Goal: Answer question/provide support: Share knowledge or assist other users

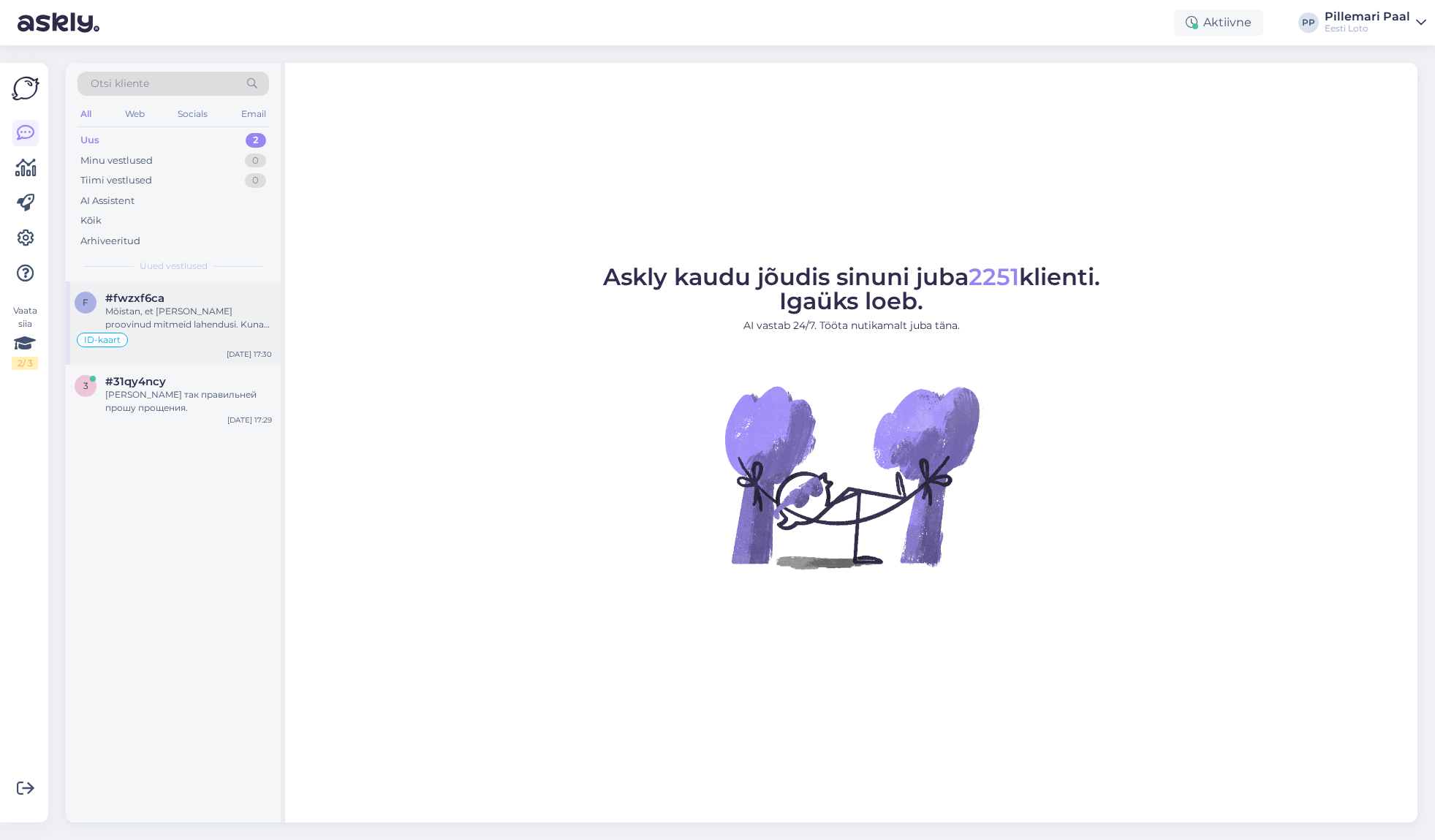
click at [188, 316] on div "Mõistan, et [PERSON_NAME] proovinud mitmeid lahendusi. Kuna probleem püsib ja I…" at bounding box center [189, 317] width 167 height 26
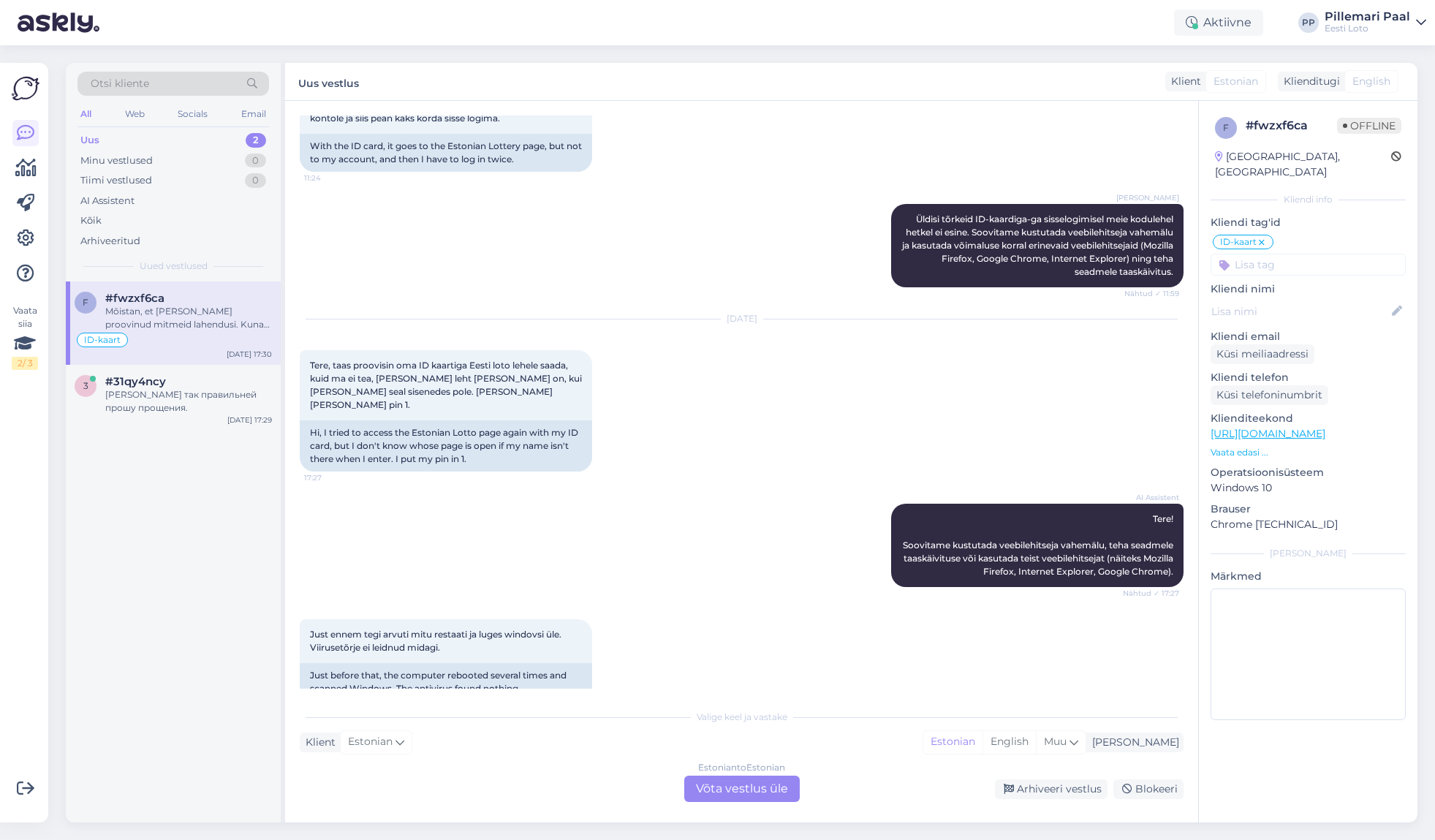
scroll to position [356, 0]
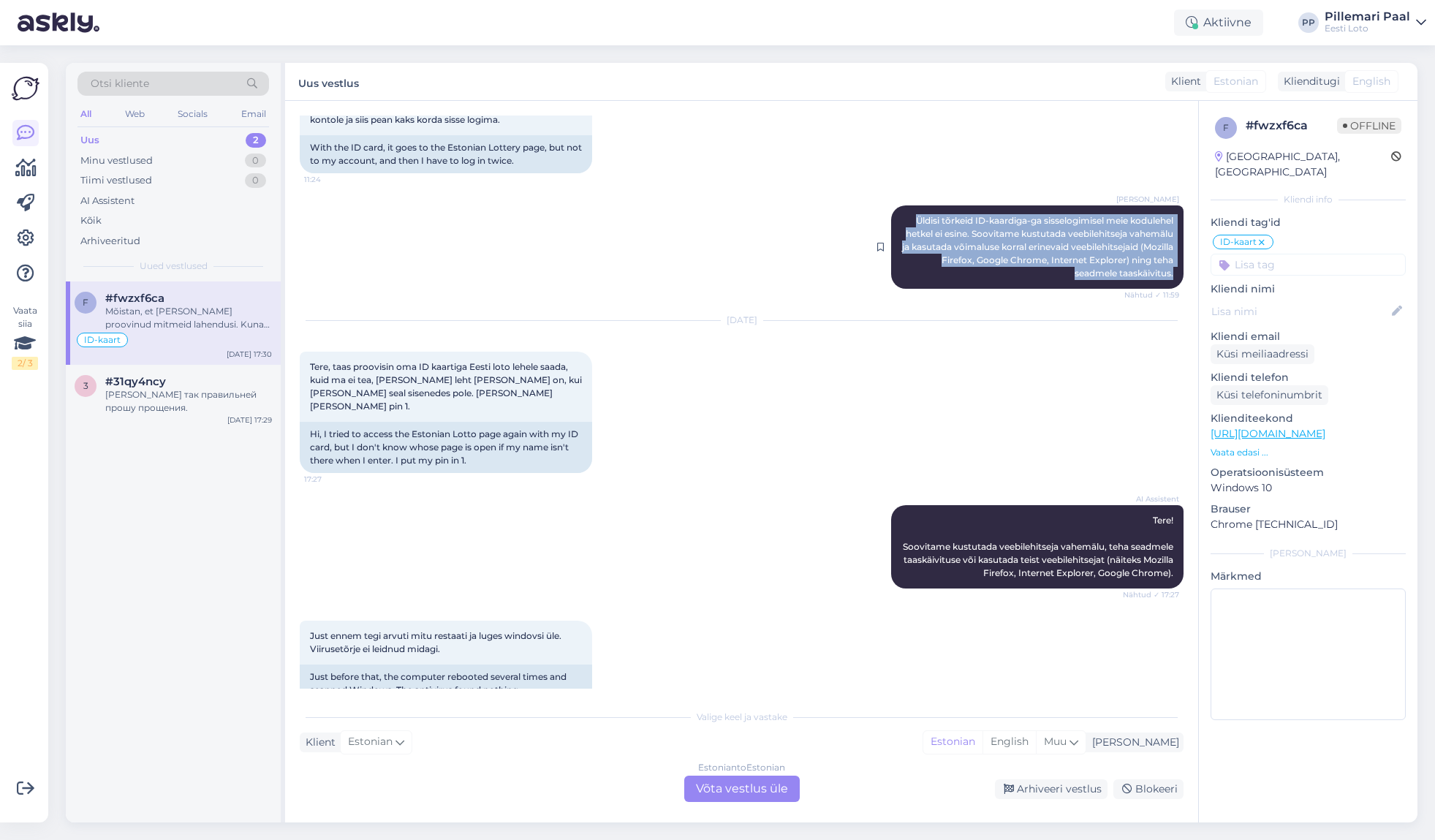
drag, startPoint x: 912, startPoint y: 220, endPoint x: 1170, endPoint y: 277, distance: 264.2
click at [1174, 276] on div "[PERSON_NAME] Üldisi tõrkeid ID-kaardiga-ga sisselogimisel meie kodulehel hetke…" at bounding box center [1037, 247] width 292 height 83
copy span "Üldisi tõrkeid ID-kaardiga-ga sisselogimisel meie kodulehel hetkel ei esine. So…"
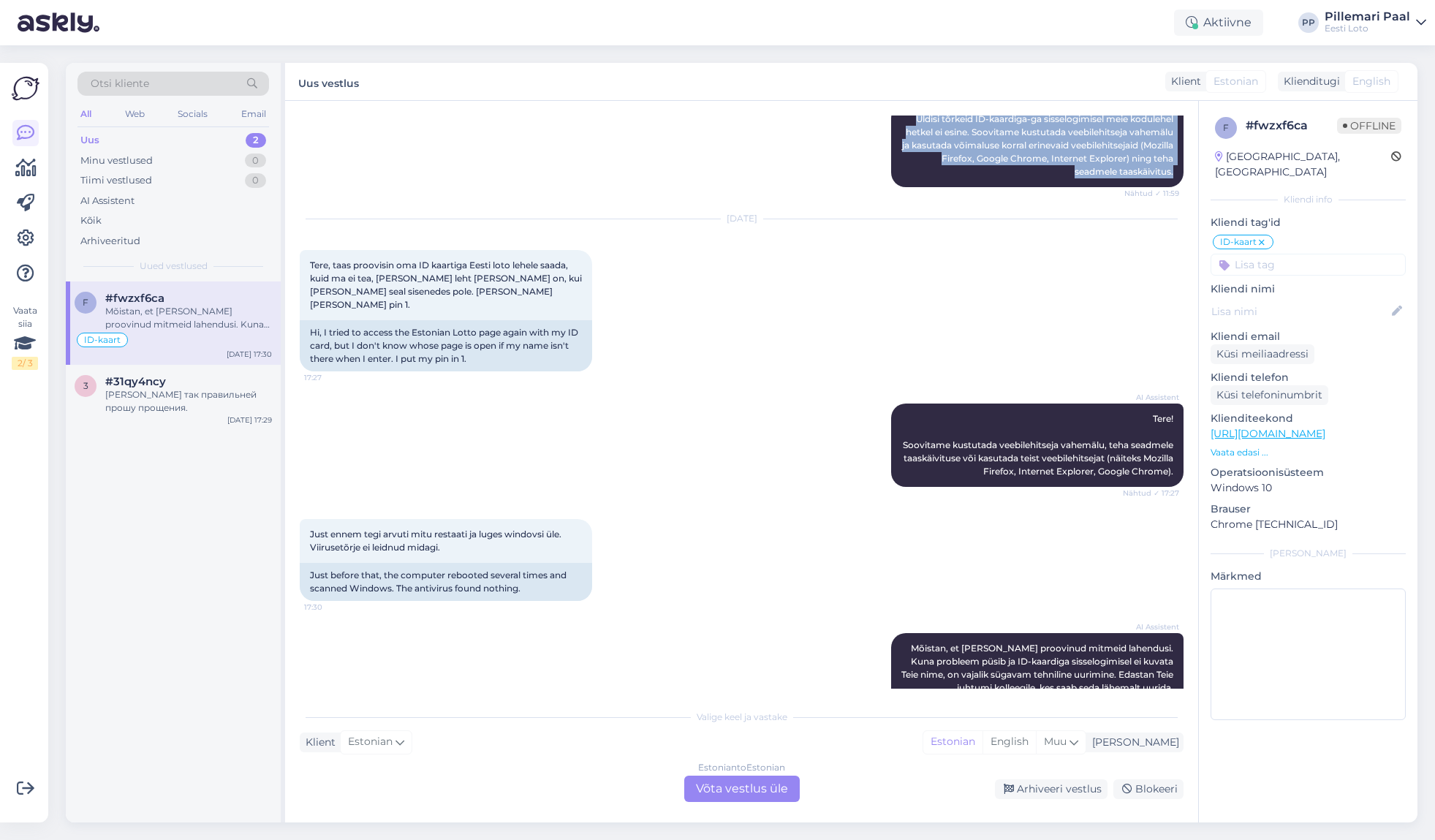
scroll to position [475, 0]
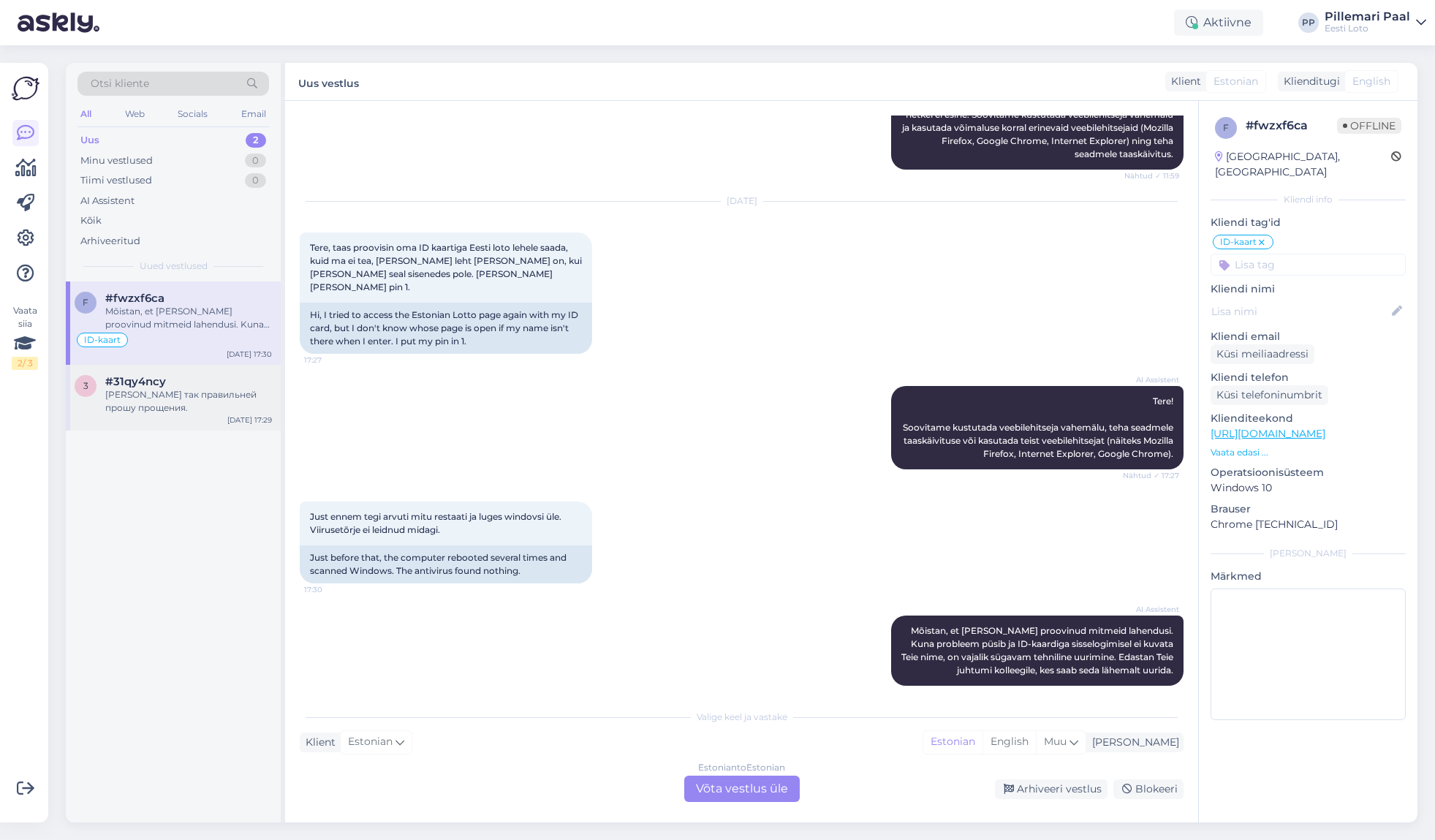
click at [170, 398] on div "[PERSON_NAME] так правильней прошу прощения." at bounding box center [189, 401] width 167 height 26
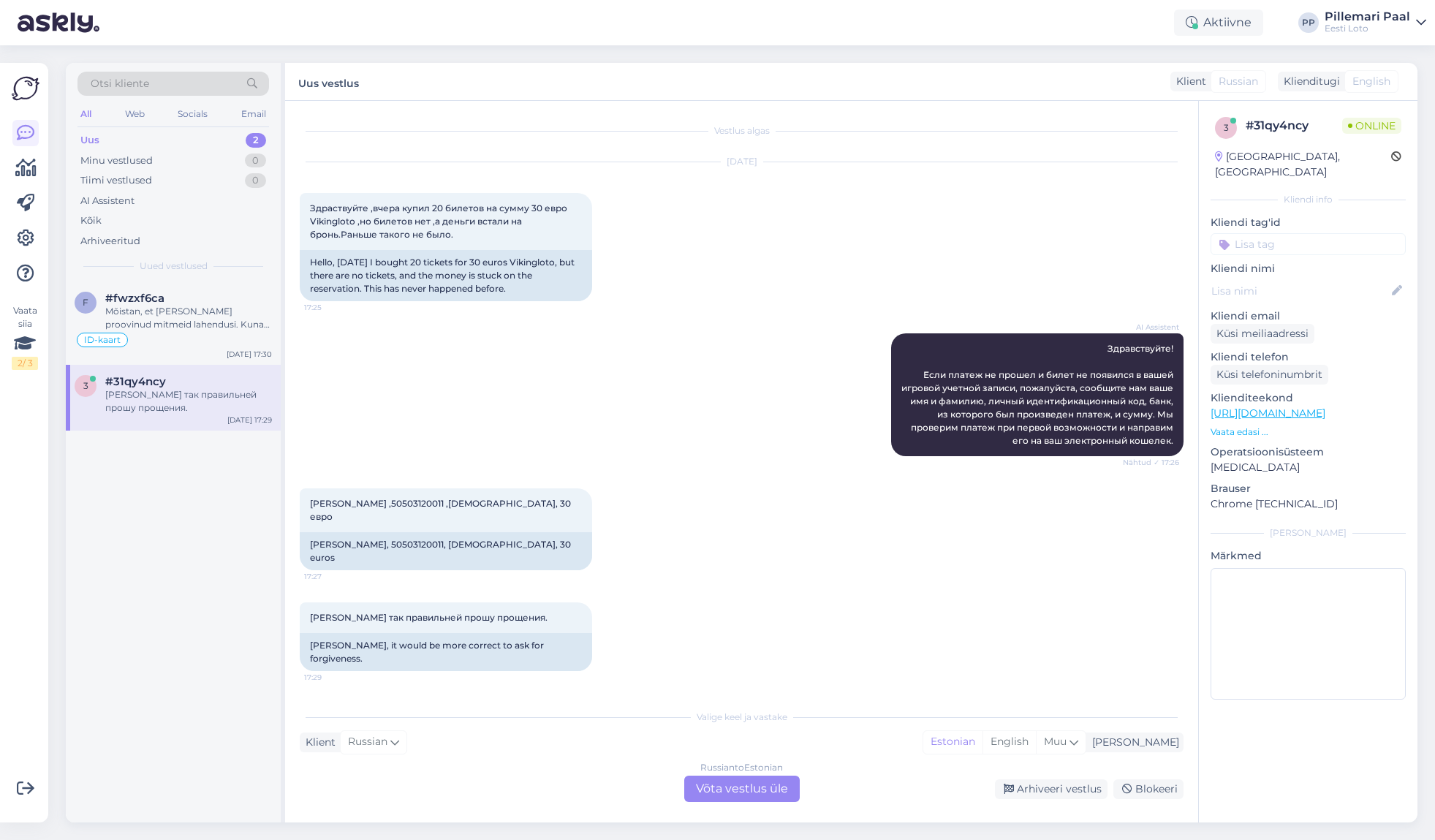
click at [771, 793] on div "Russian to Estonian Võta vestlus üle" at bounding box center [742, 788] width 116 height 26
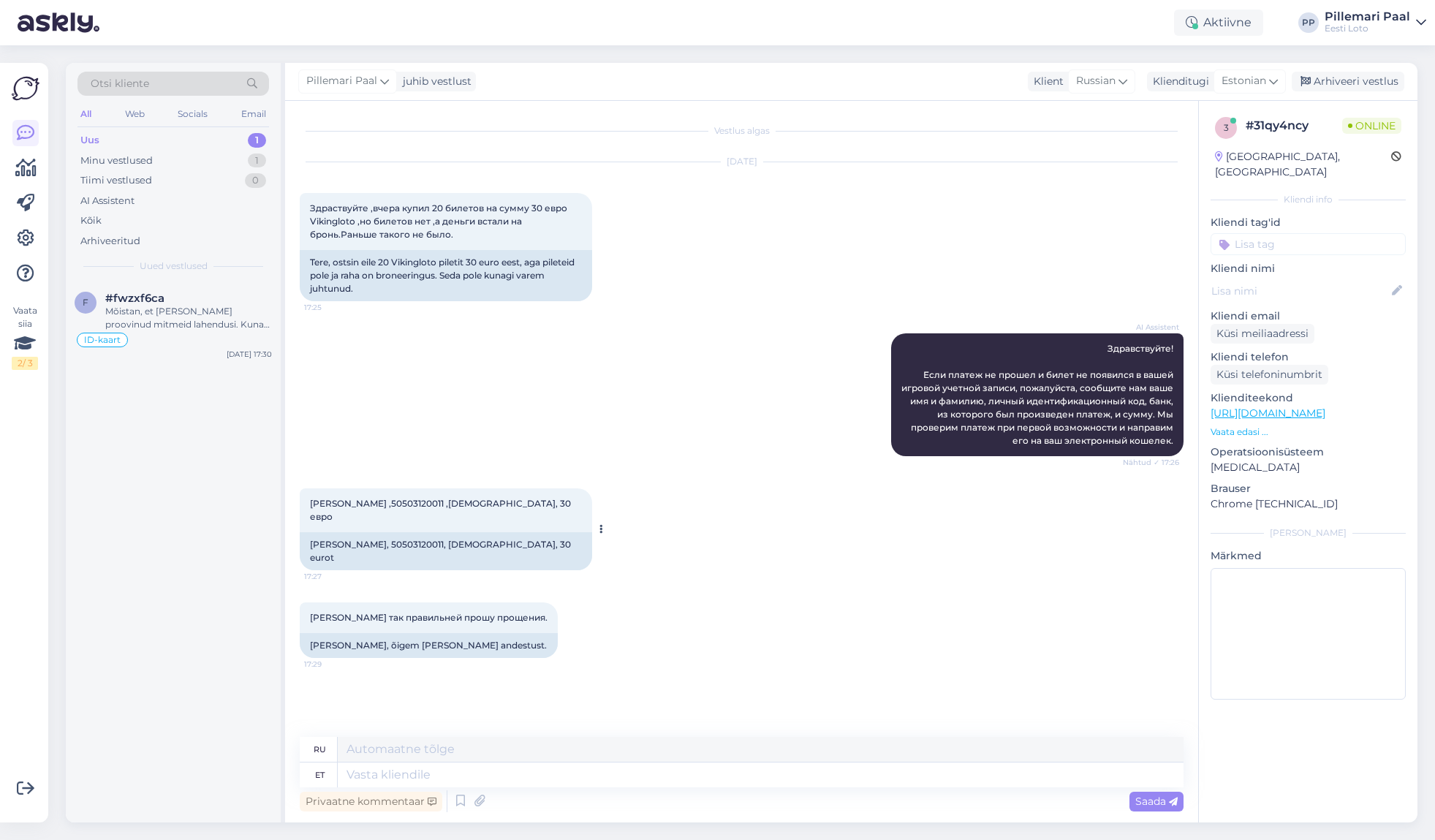
click at [410, 532] on div "[PERSON_NAME], 50503120011, [DEMOGRAPHIC_DATA], 30 eurot" at bounding box center [446, 551] width 292 height 38
copy div "50503120011"
drag, startPoint x: 755, startPoint y: 667, endPoint x: 710, endPoint y: 752, distance: 96.2
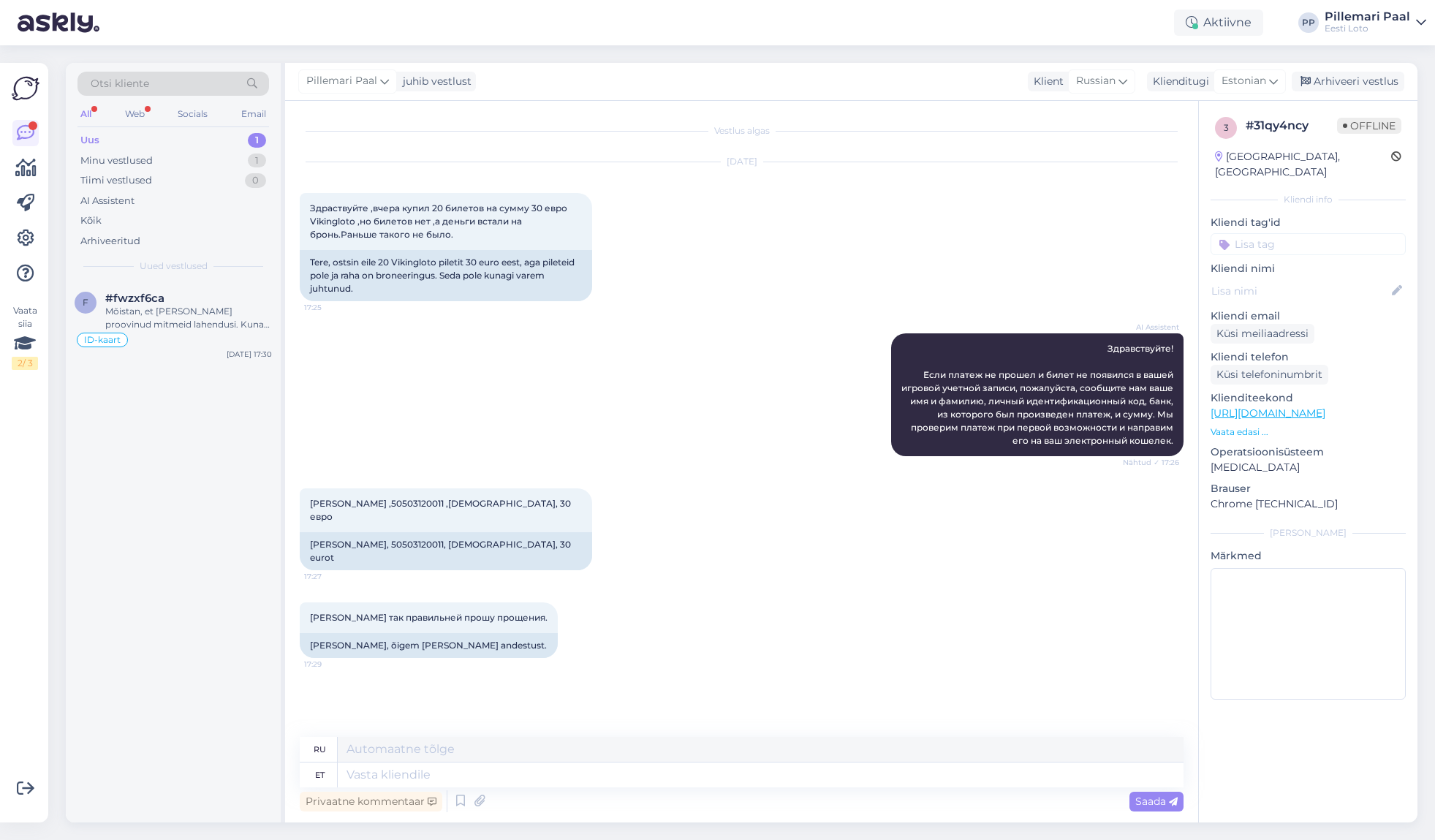
click at [755, 668] on div "Vestlus algas [DATE] Здраствуйте ,вчера купил 20 билетов на сумму 30 евро Vikin…" at bounding box center [748, 420] width 897 height 608
click at [527, 772] on textarea at bounding box center [761, 775] width 846 height 25
paste textarea "Kahjuks Teie sissemakse ebaõnnestus tehnilise [PERSON_NAME] tõttu. Kontrollisim…"
type textarea "Kahjuks Teie sissemakse ebaõnnestus tehnilise [PERSON_NAME] tõttu. Kontrollisim…"
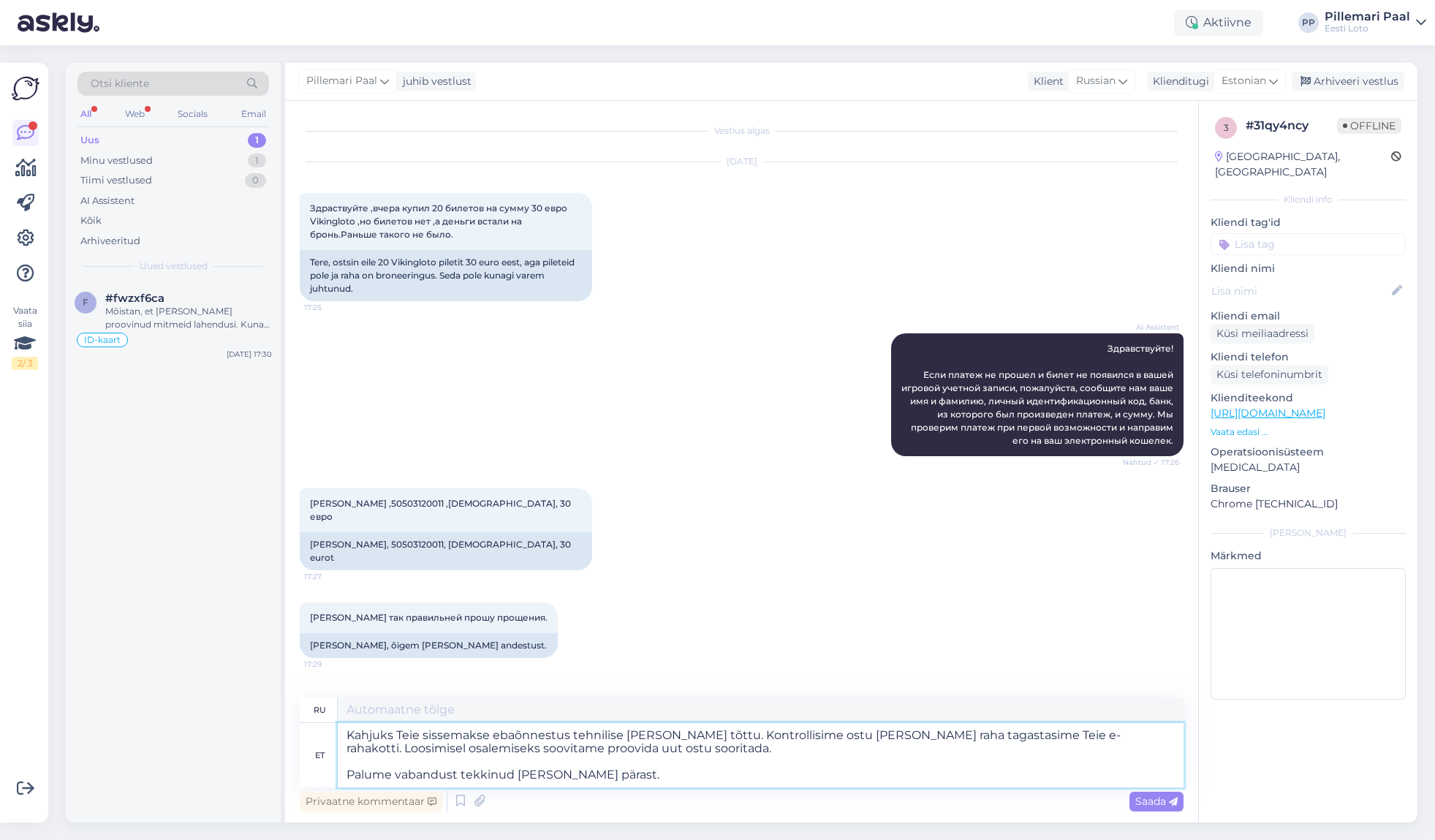
type textarea "К сожалению, ваш депозит не был зачислен из-за технической ошибки. Мы проверили…"
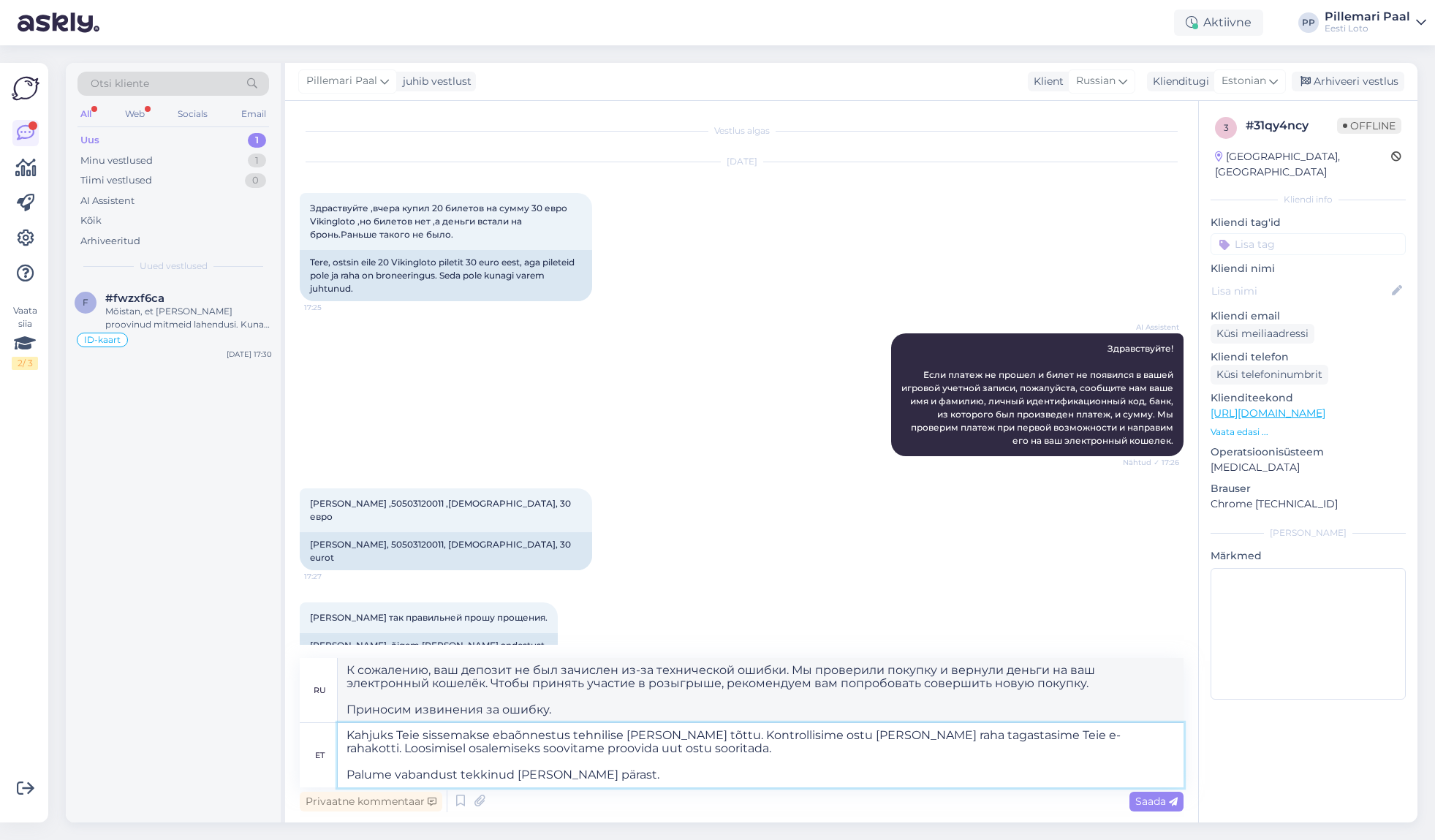
click at [488, 734] on textarea "Kahjuks Teie sissemakse ebaõnnestus tehnilise [PERSON_NAME] tõttu. Kontrollisim…" at bounding box center [761, 755] width 846 height 65
click at [576, 733] on textarea "Kahjuks Teie sissemaksed ebaõnnestus tehnilise [PERSON_NAME] tõttu. Kontrollisi…" at bounding box center [761, 755] width 846 height 65
click at [813, 735] on textarea "Kahjuks Teie sissemaksed ebaõnnestusid tehnilise [PERSON_NAME] tõttu. Kontrolli…" at bounding box center [761, 755] width 846 height 65
click at [799, 734] on textarea "Kahjuks Teie sissemaksed ebaõnnestusid tehnilise [PERSON_NAME] tõttu. Kontrolli…" at bounding box center [761, 755] width 846 height 65
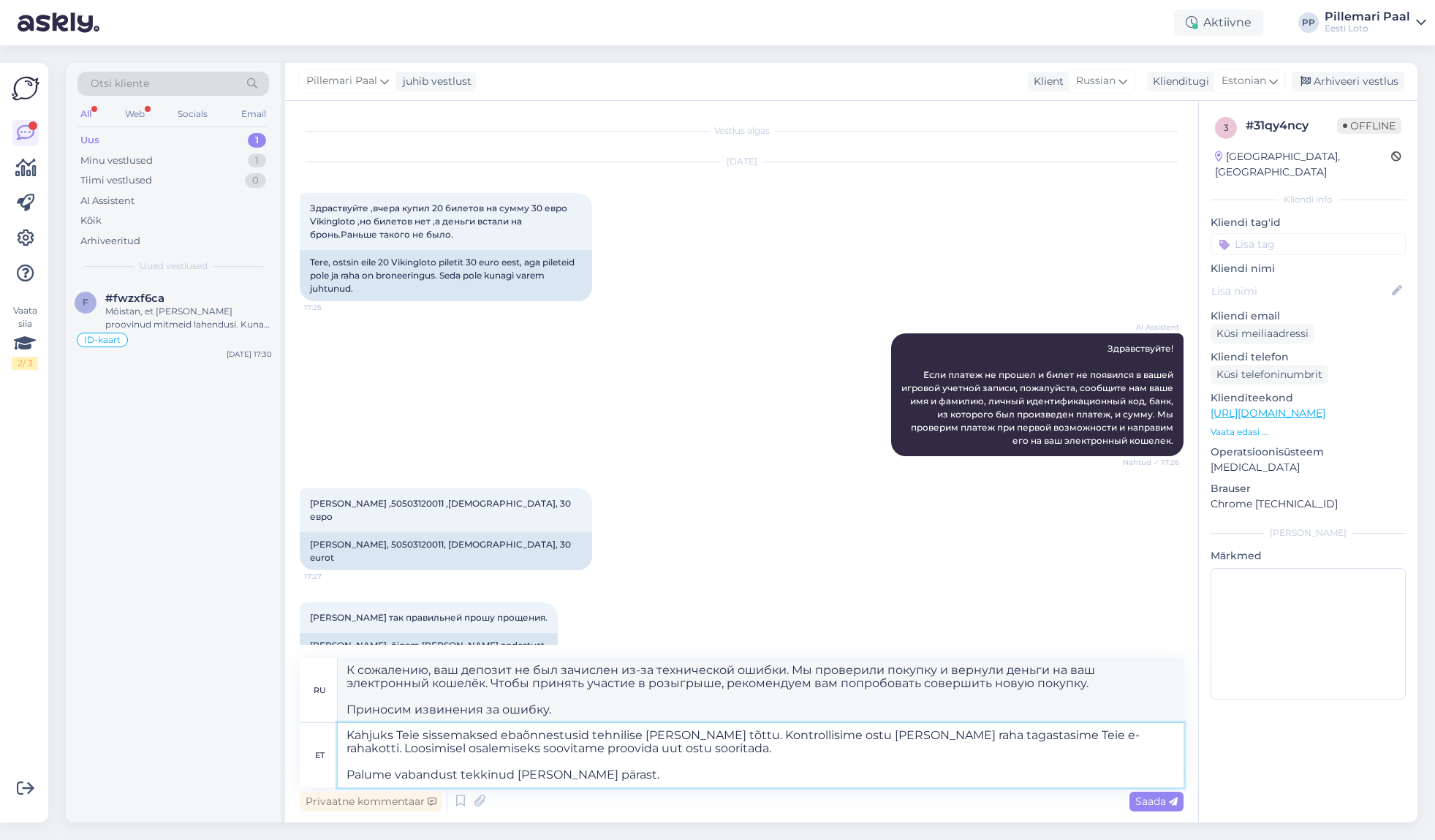
click at [799, 734] on textarea "Kahjuks Teie sissemaksed ebaõnnestusid tehnilise [PERSON_NAME] tõttu. Kontrolli…" at bounding box center [761, 755] width 846 height 65
type textarea "Kahjuks Teie sissemaksed ebaõnnestusid tehnilise [PERSON_NAME] tõttu. Kontrolli…"
type textarea "К сожалению, ваш депозит не был зачислен из-за технической ошибки. Мы проверили…"
type textarea "Kahjuks Teie sissemaksed ebaõnnestusid tehnilise [PERSON_NAME] tõttu. Kontrolli…"
click at [1140, 800] on span "Saada" at bounding box center [1157, 801] width 43 height 13
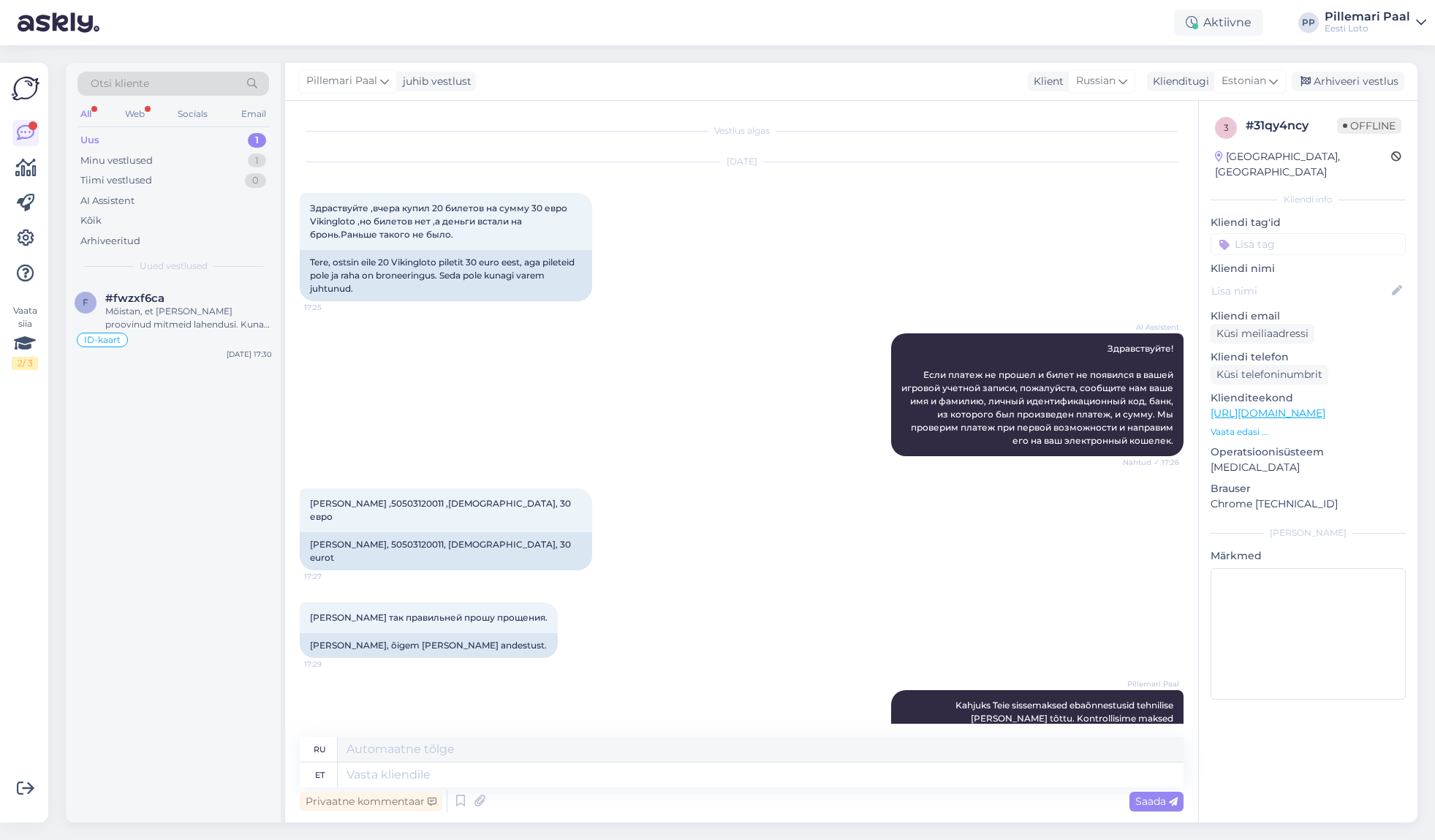
scroll to position [157, 0]
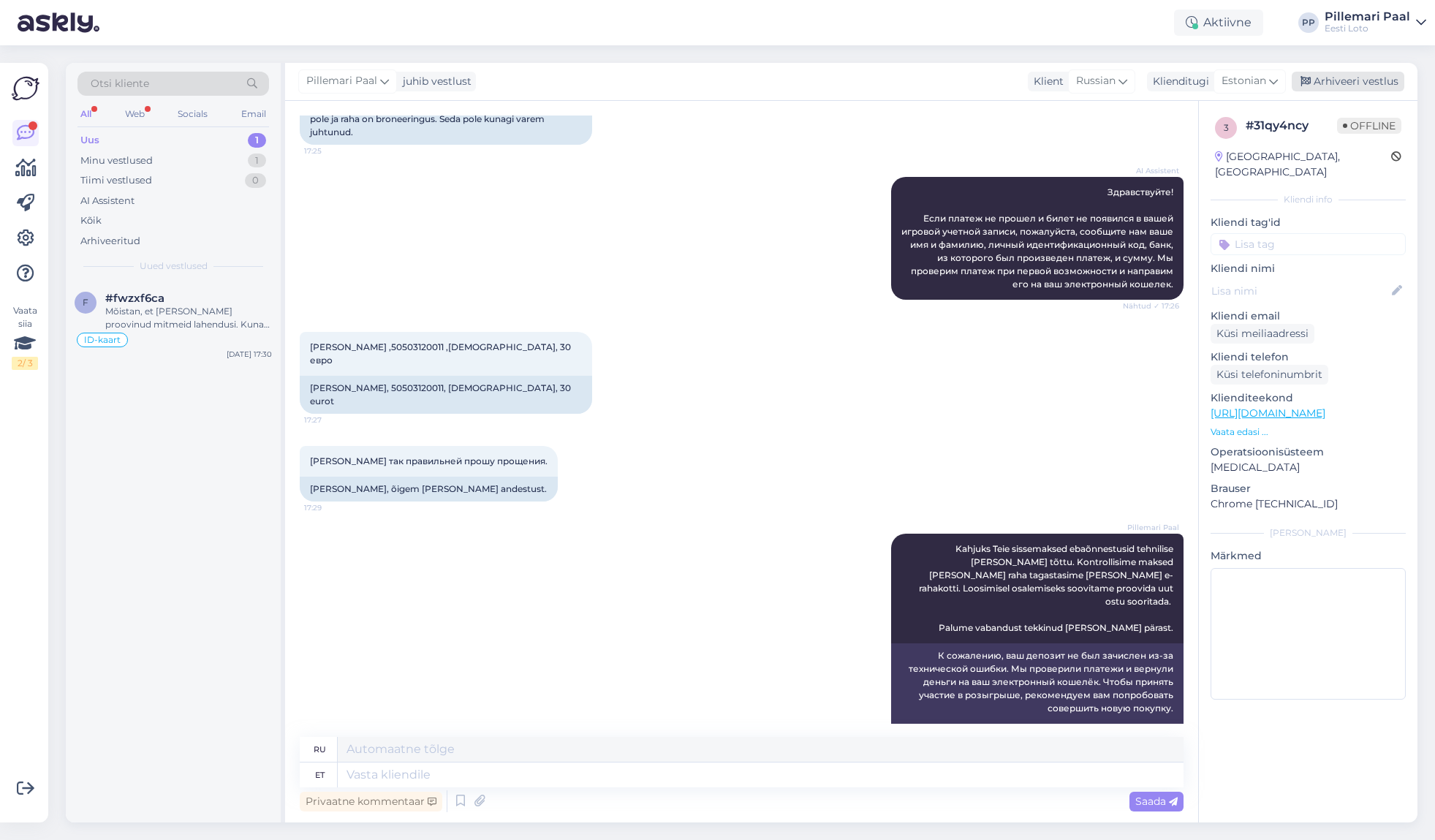
click at [1331, 80] on div "Arhiveeri vestlus" at bounding box center [1348, 81] width 113 height 20
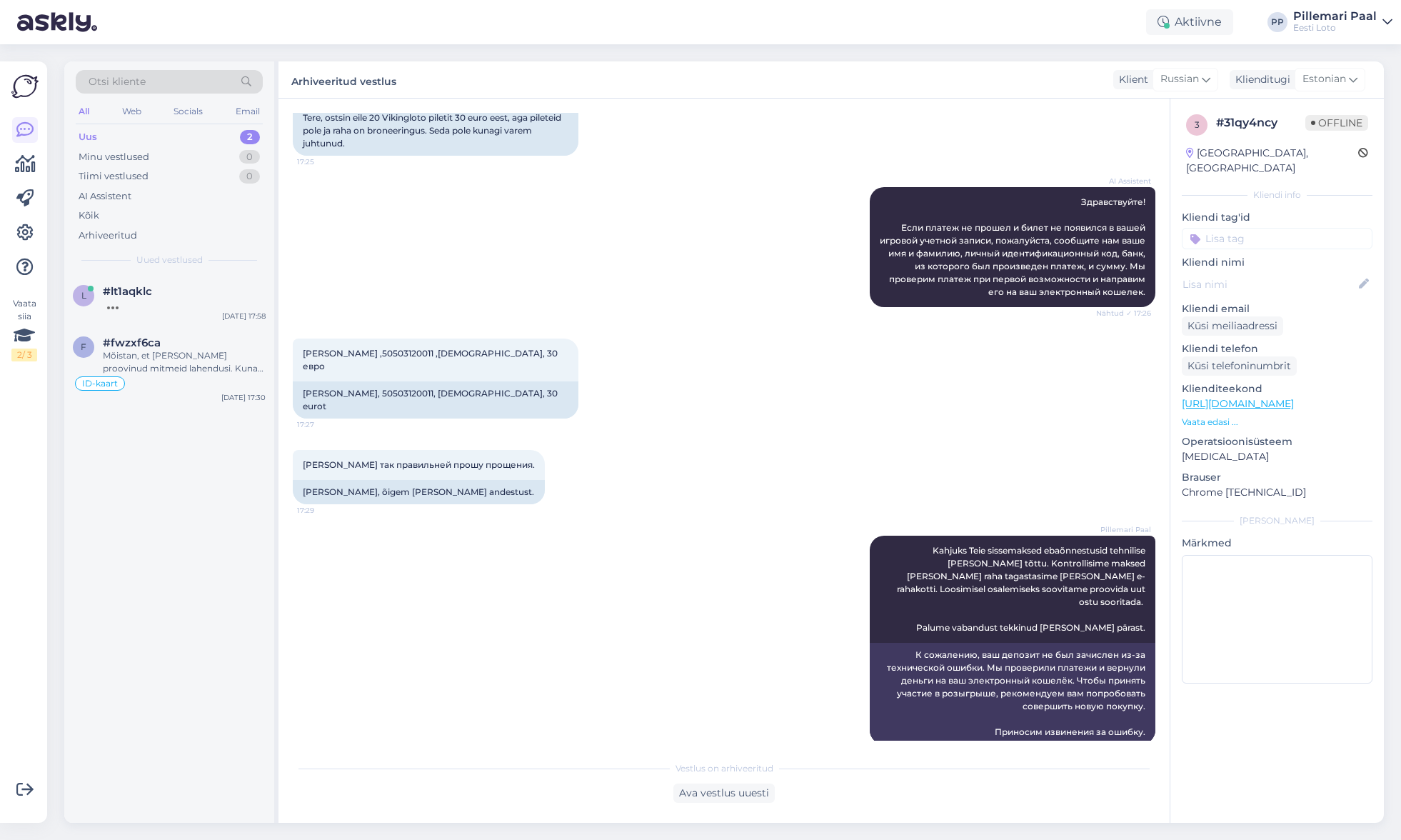
scroll to position [119, 0]
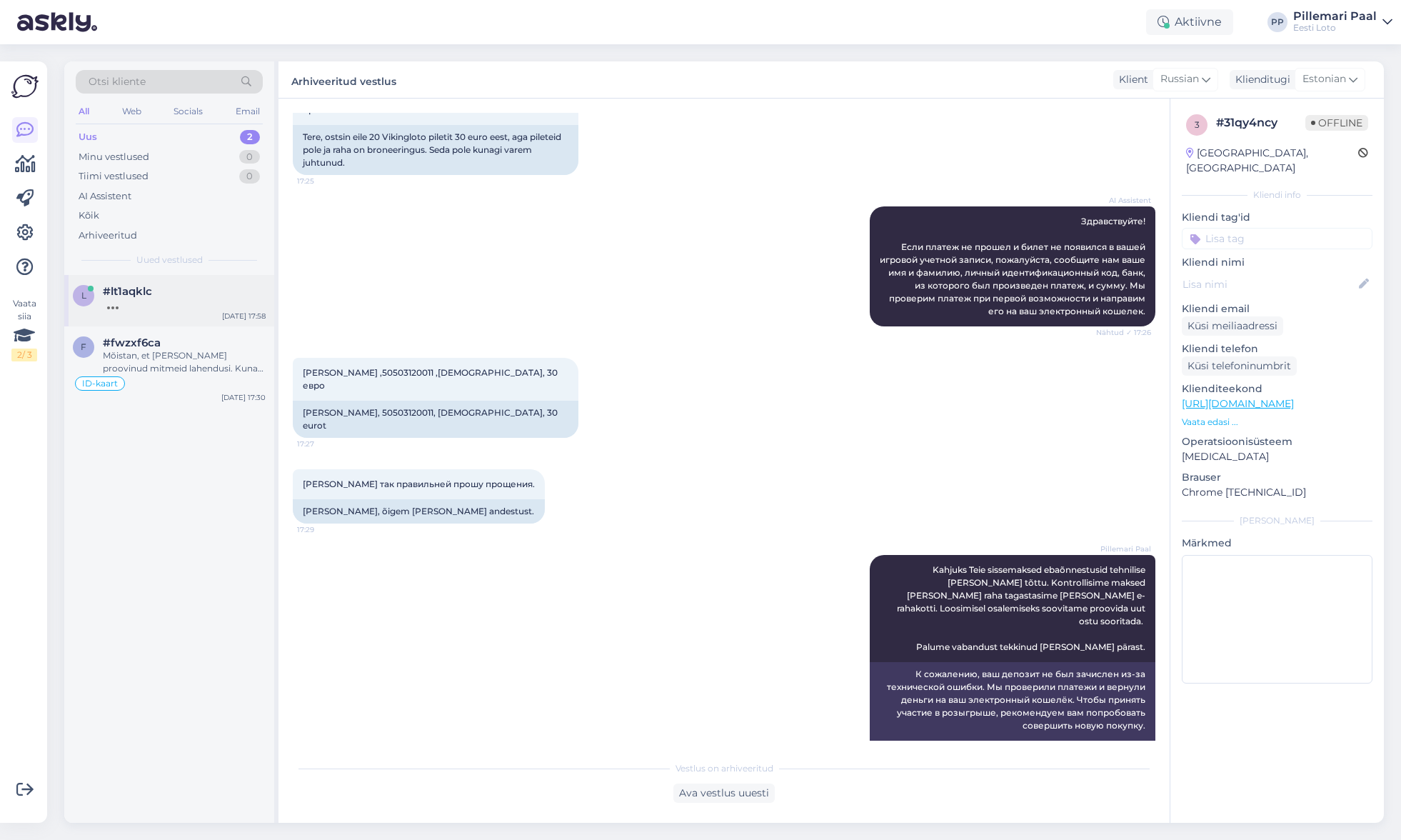
click at [194, 292] on div "#lt1aqklc" at bounding box center [185, 291] width 163 height 13
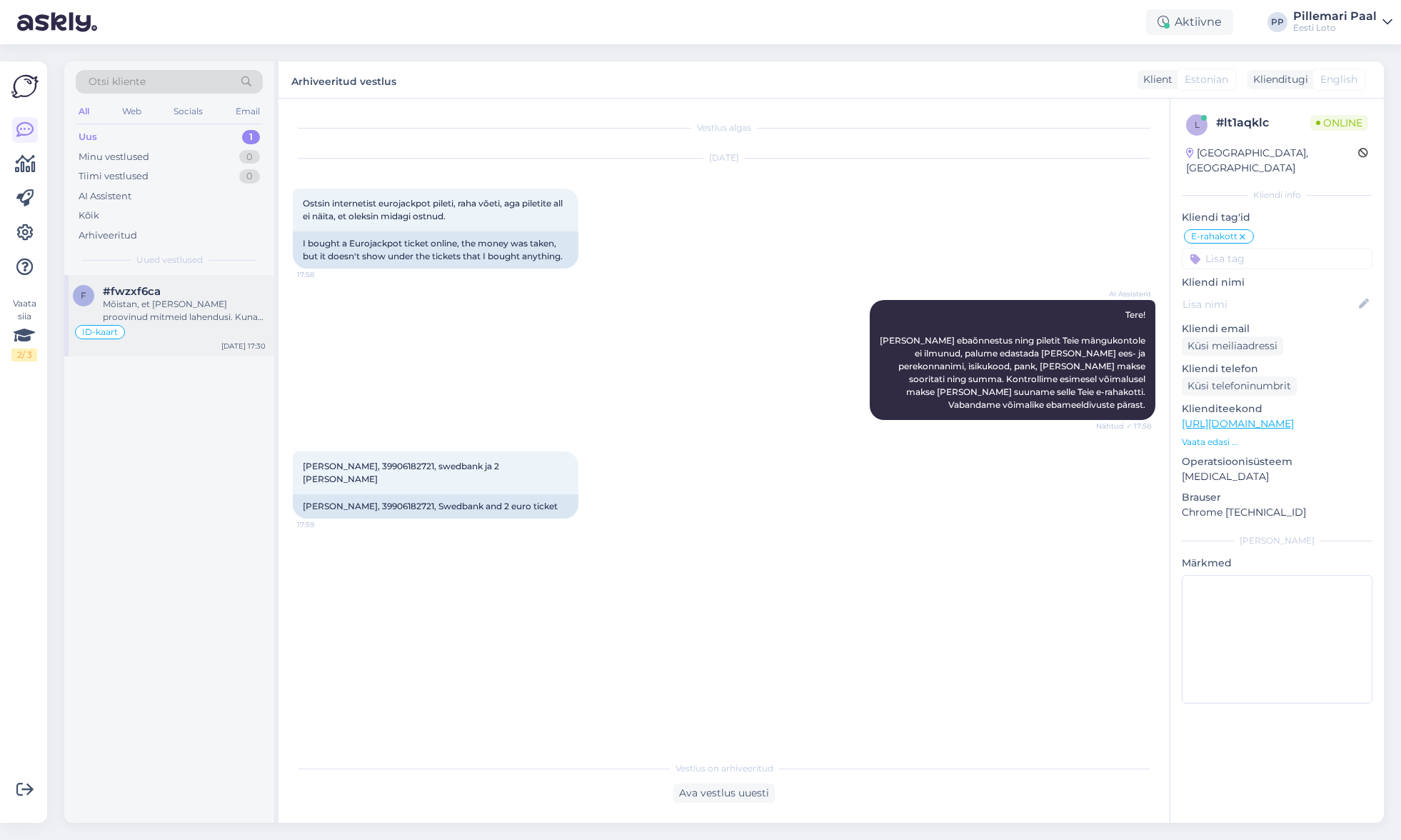
click at [158, 325] on div "ID-kaart" at bounding box center [169, 332] width 193 height 17
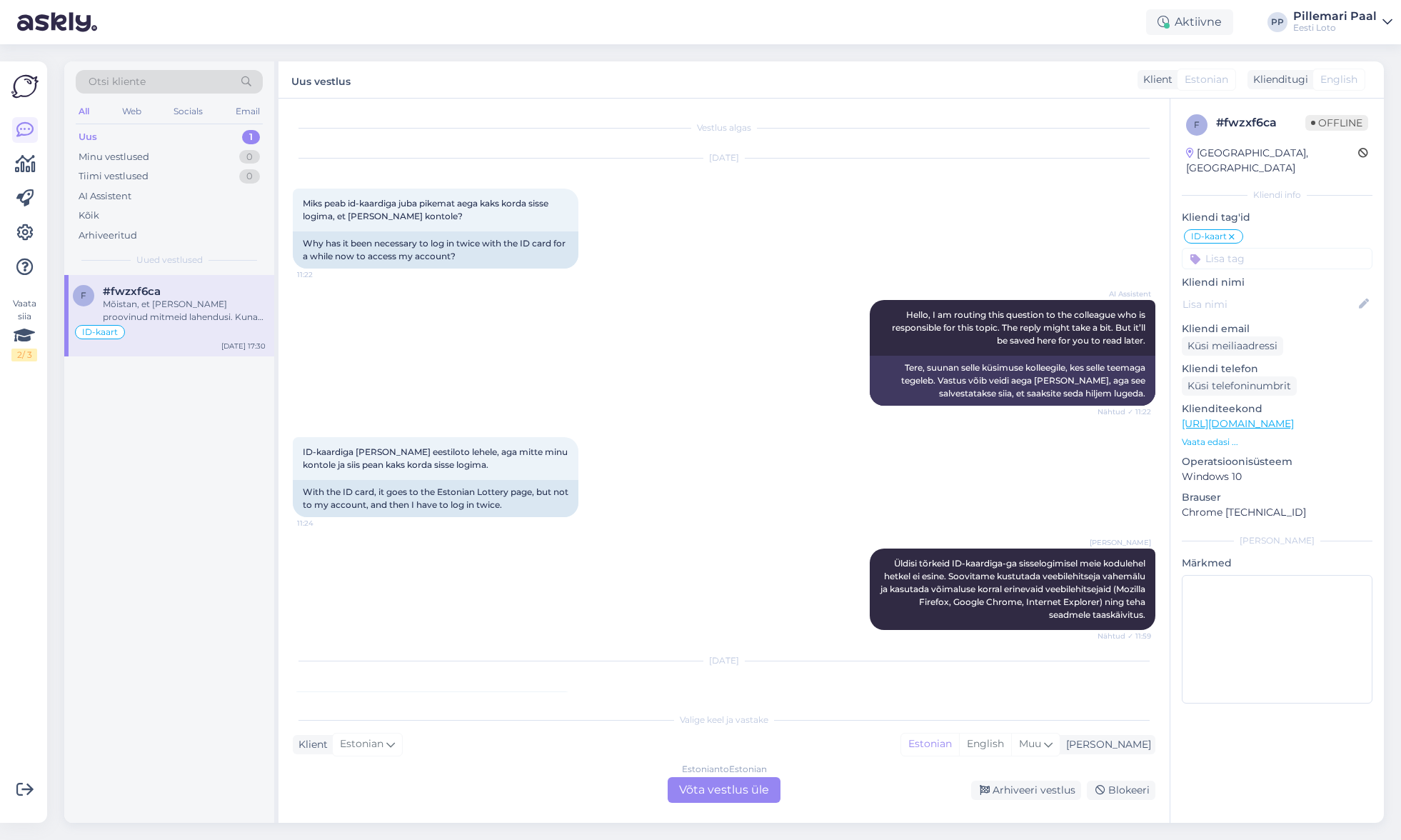
scroll to position [445, 0]
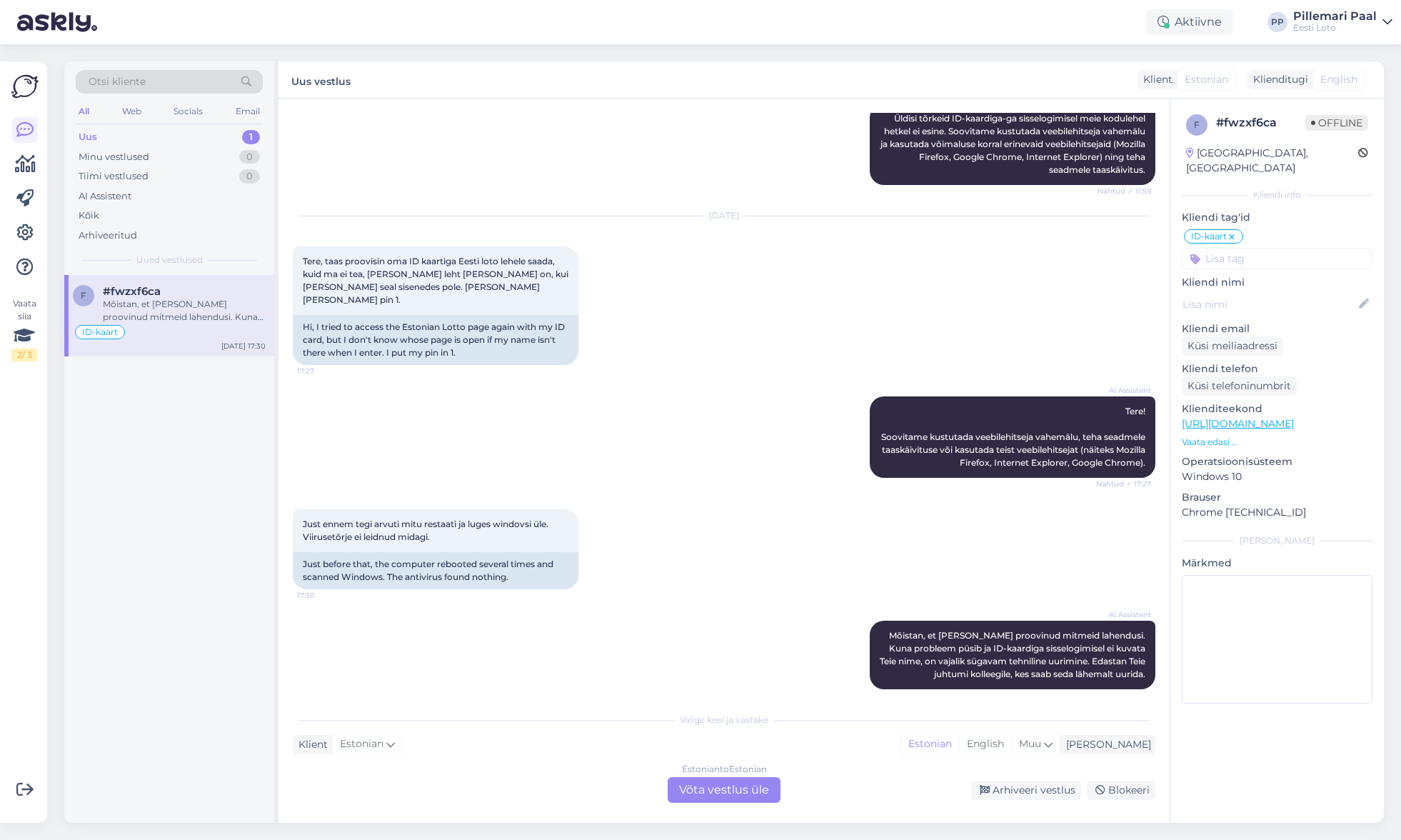
click at [745, 793] on div "Estonian to Estonian Võta vestlus üle" at bounding box center [724, 789] width 113 height 25
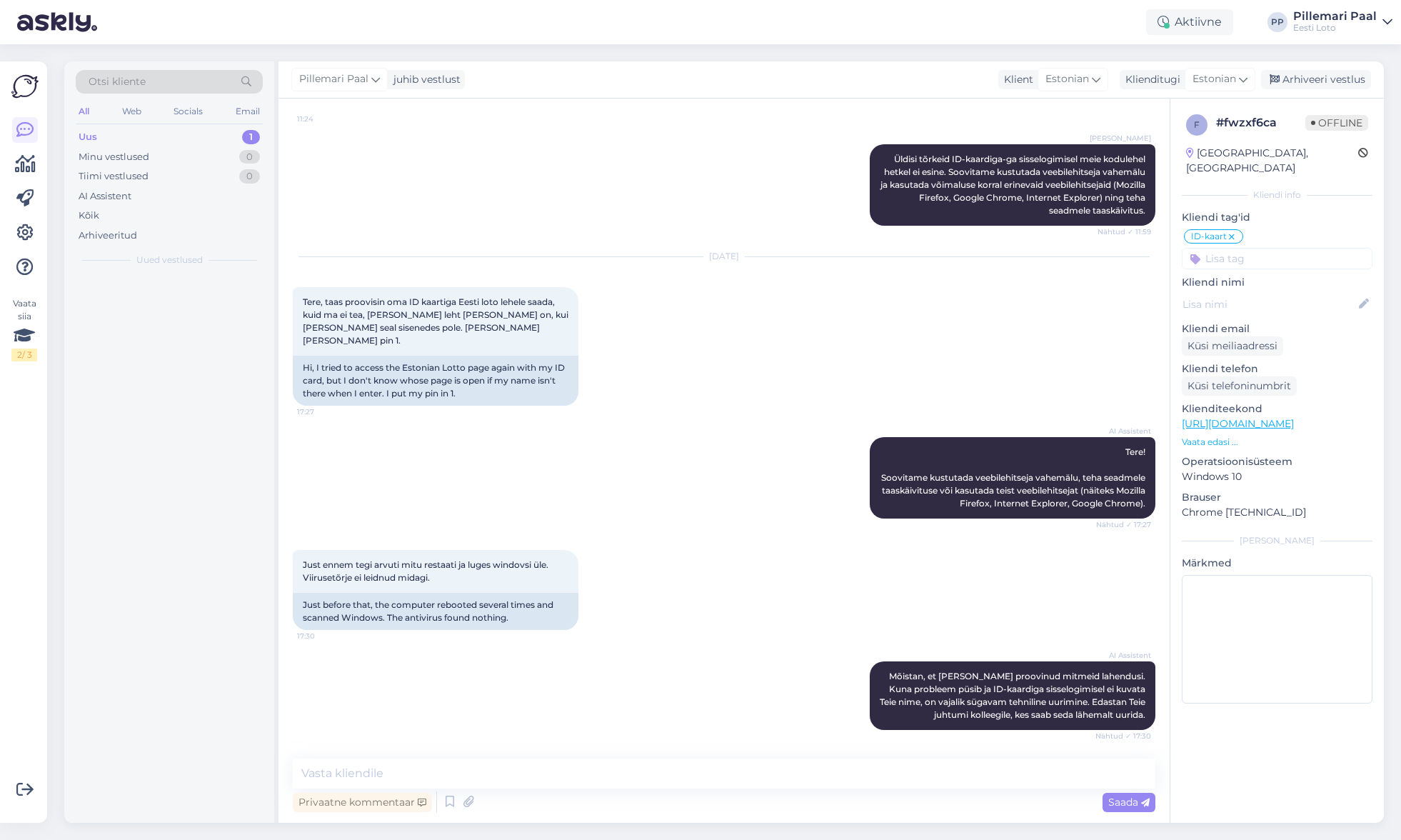
scroll to position [392, 0]
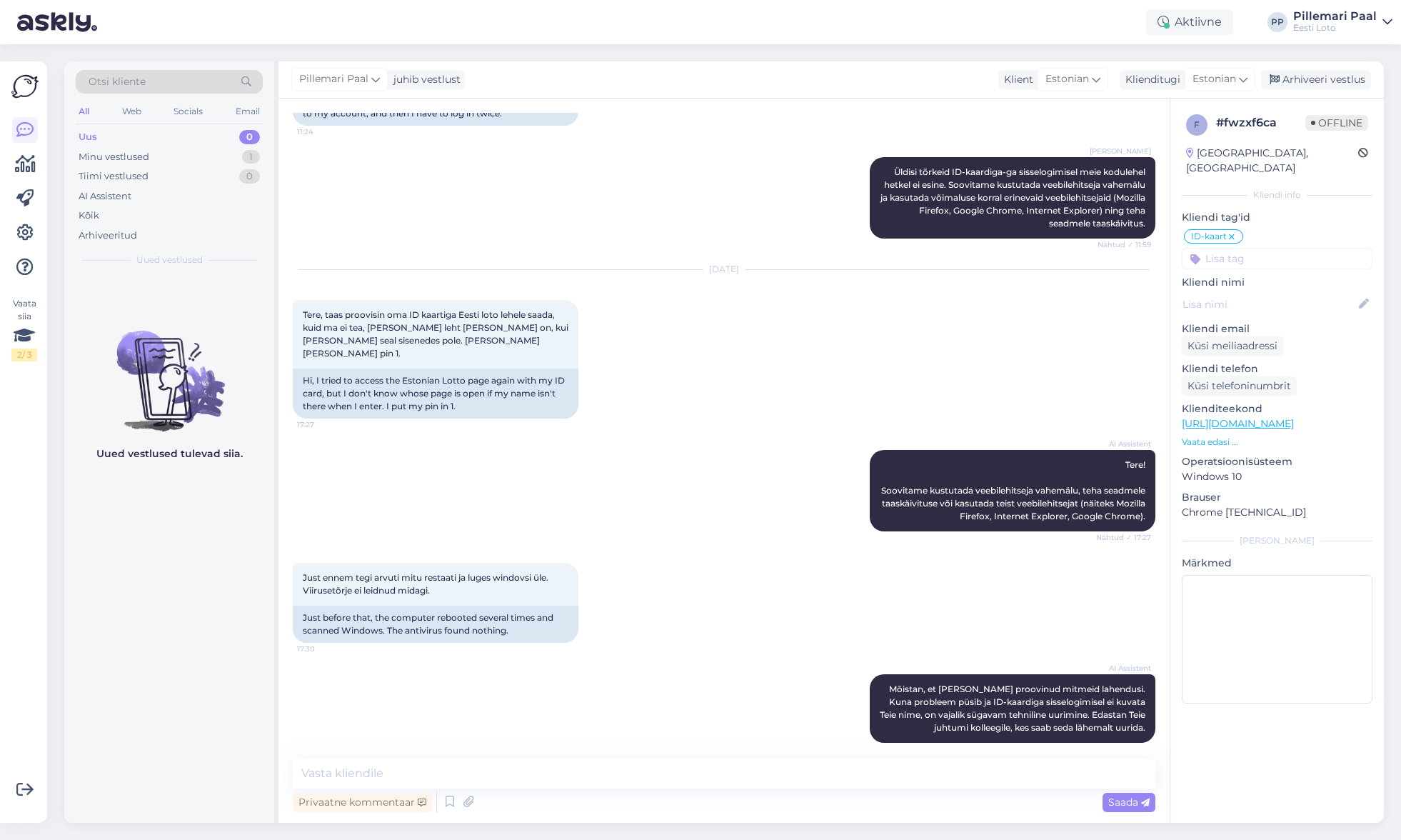
drag, startPoint x: 866, startPoint y: 793, endPoint x: 862, endPoint y: 775, distance: 18.4
click at [866, 792] on div "Privaatne kommentaar Saada" at bounding box center [724, 802] width 862 height 27
click at [862, 775] on textarea at bounding box center [724, 773] width 862 height 30
paste textarea "Hetkel meile teadaolevalt üldiseid tõrkeid ei esinene sisselogimisel ID-kaardig…"
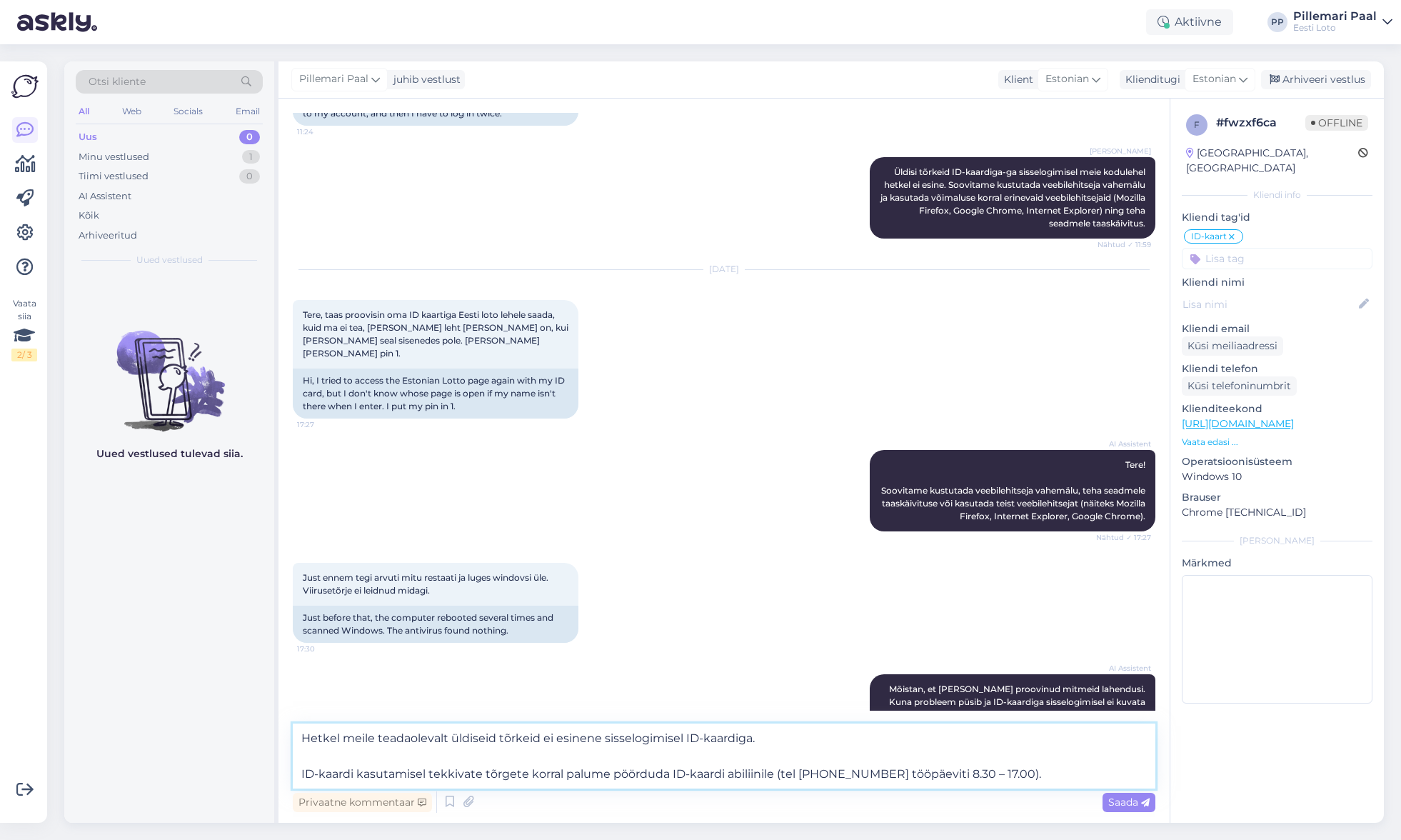
scroll to position [426, 0]
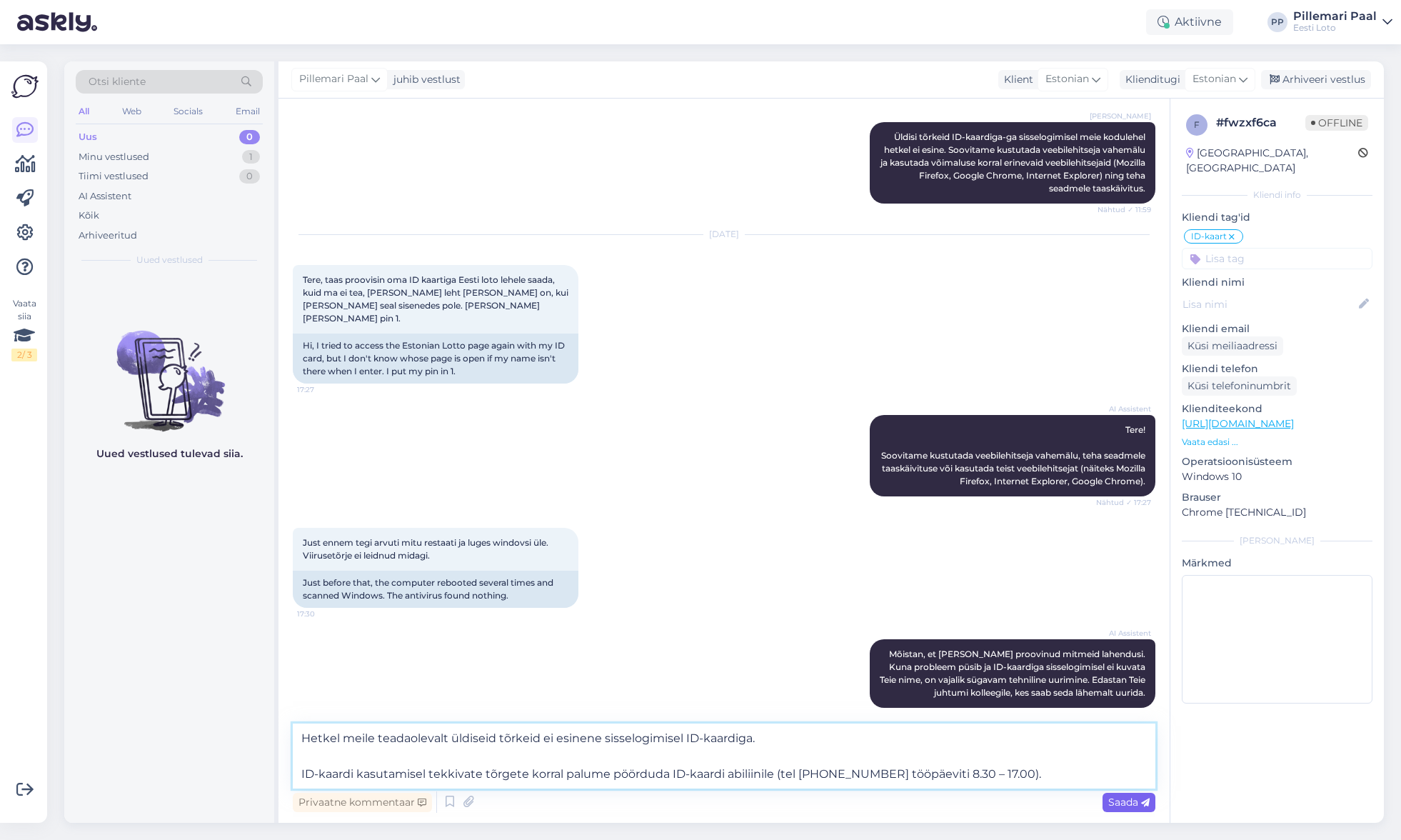
type textarea "Hetkel meile teadaolevalt üldiseid tõrkeid ei esinene sisselogimisel ID-kaardig…"
click at [1132, 804] on span "Saada" at bounding box center [1129, 802] width 42 height 13
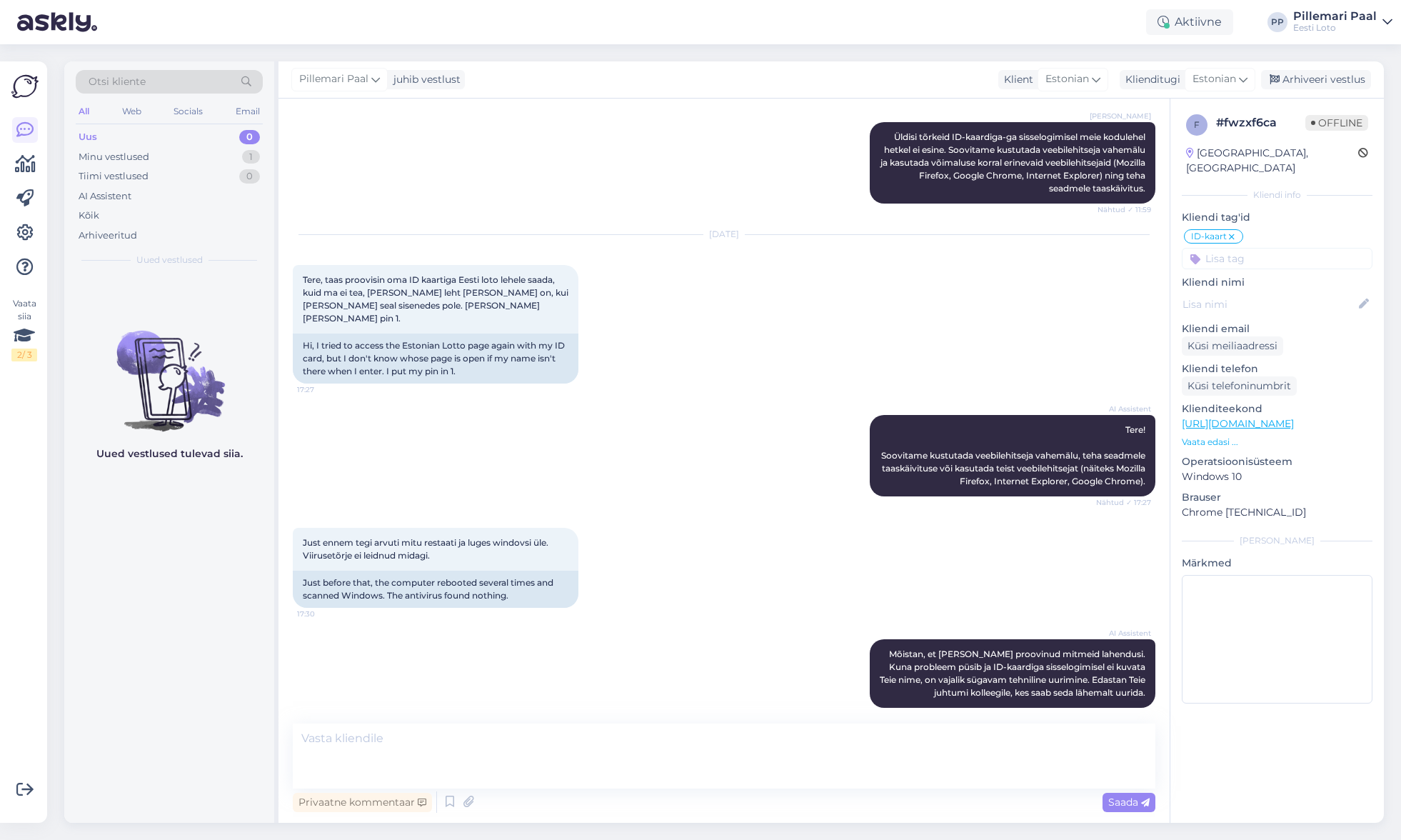
scroll to position [517, 0]
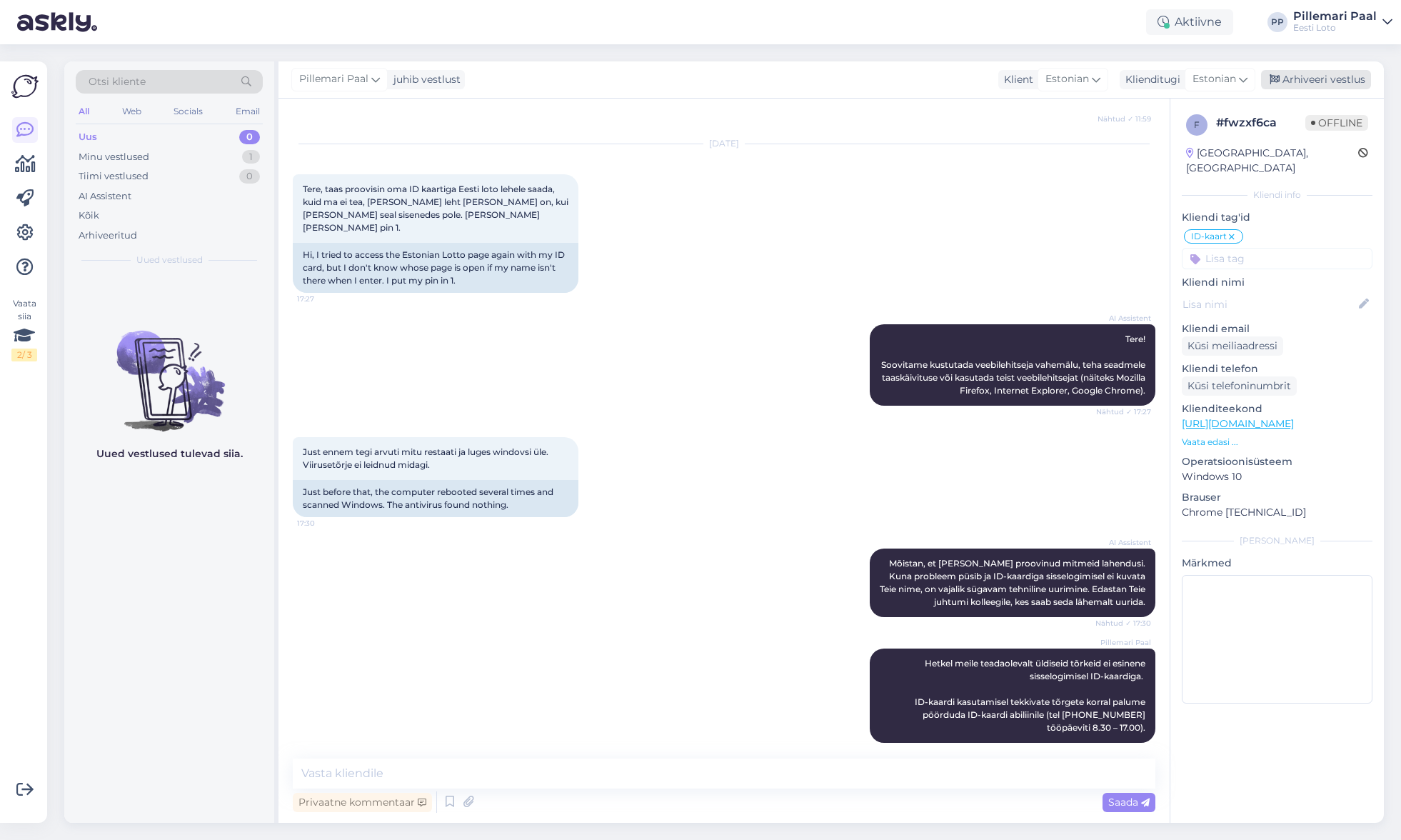
click at [1304, 78] on div "Arhiveeri vestlus" at bounding box center [1316, 79] width 110 height 19
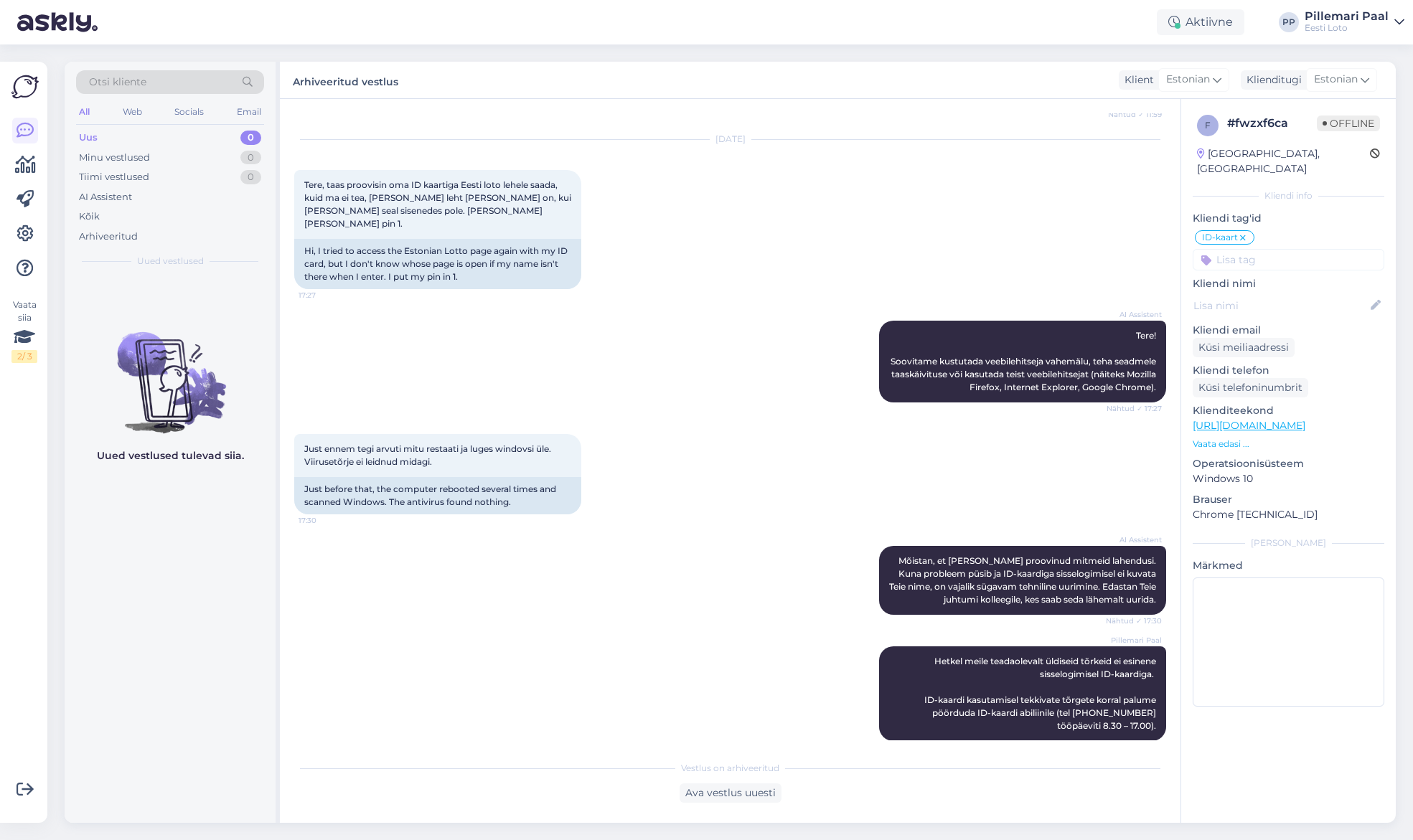
scroll to position [528, 0]
